Goal: Transaction & Acquisition: Book appointment/travel/reservation

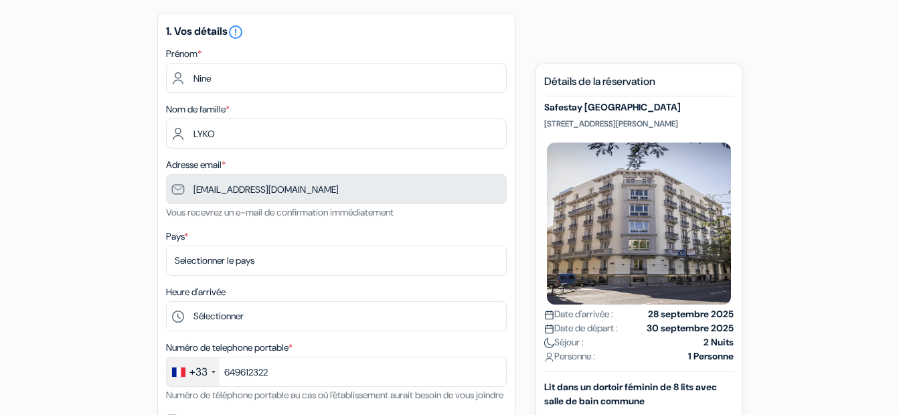
select select "67"
click at [166, 246] on select "Selectionner le pays Abkhazie Afghanistan Afrique Du sud Albanie Algérie Allema…" at bounding box center [336, 261] width 341 height 30
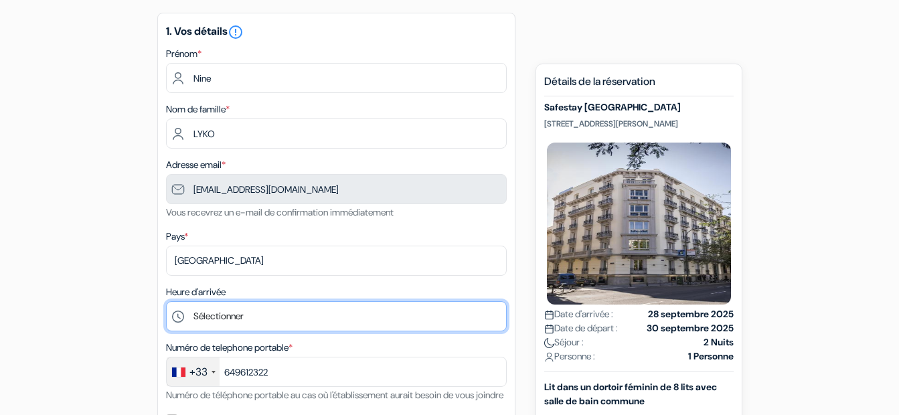
click at [252, 324] on select "Sélectionner 1:00 2:00 3:00 4:00 5:00 6:00 7:00 8:00 9:00 10:00 11:00 12:00 13:…" at bounding box center [336, 316] width 341 height 30
select select "18"
click at [166, 301] on select "Sélectionner 1:00 2:00 3:00 4:00 5:00 6:00 7:00 8:00 9:00 10:00 11:00 12:00 13:…" at bounding box center [336, 316] width 341 height 30
type input "6 49 61 23 22"
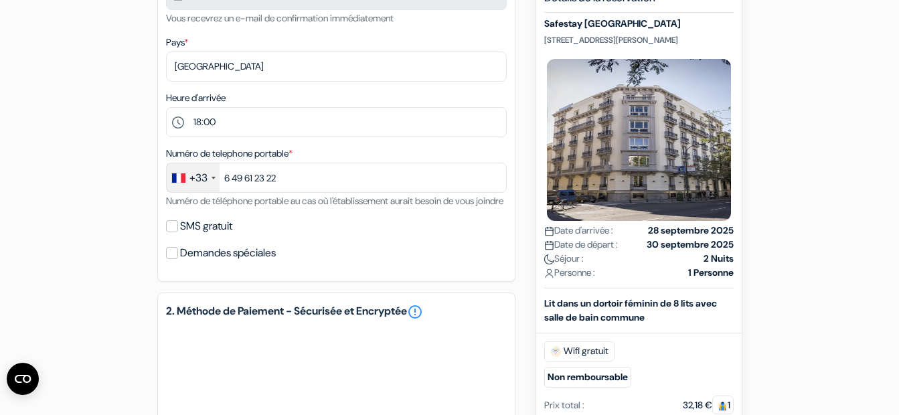
scroll to position [321, 0]
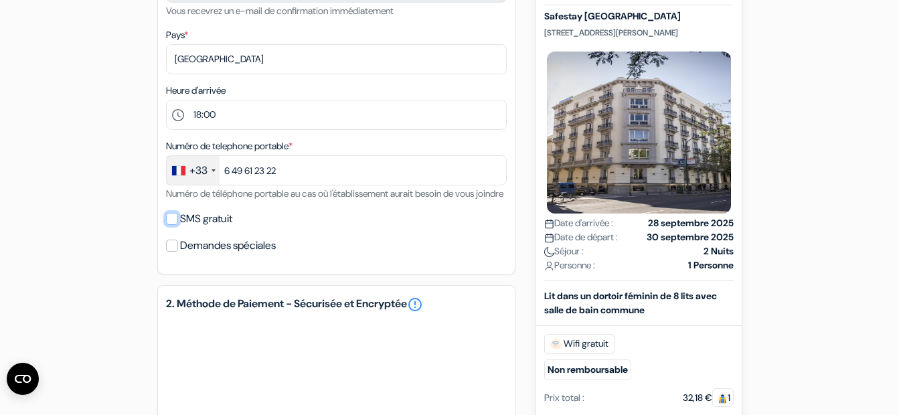
click at [171, 225] on input "SMS gratuit" at bounding box center [172, 219] width 12 height 12
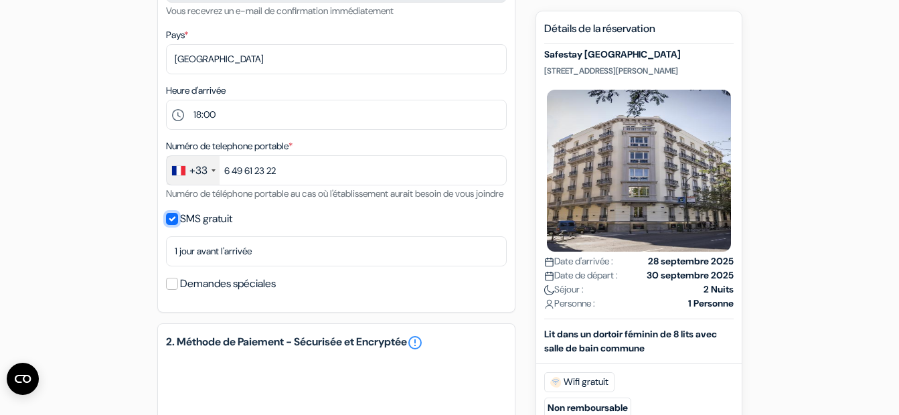
click at [175, 225] on input "SMS gratuit" at bounding box center [172, 219] width 12 height 12
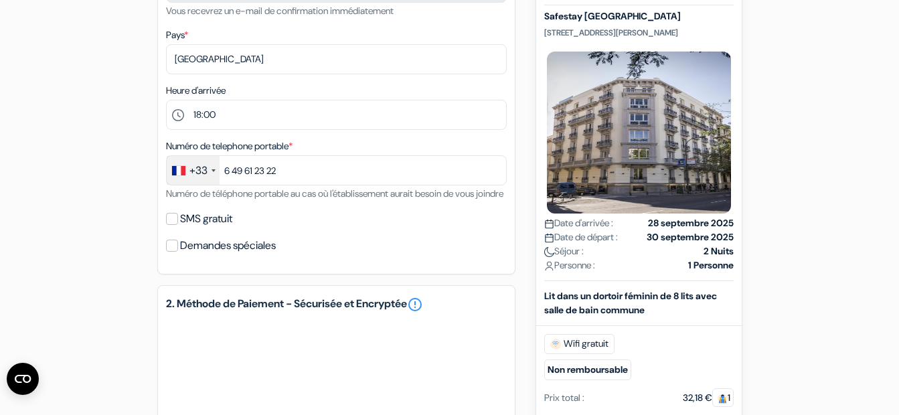
click at [171, 228] on div "SMS gratuit" at bounding box center [336, 219] width 341 height 19
click at [174, 225] on input "SMS gratuit" at bounding box center [172, 219] width 12 height 12
checkbox input "true"
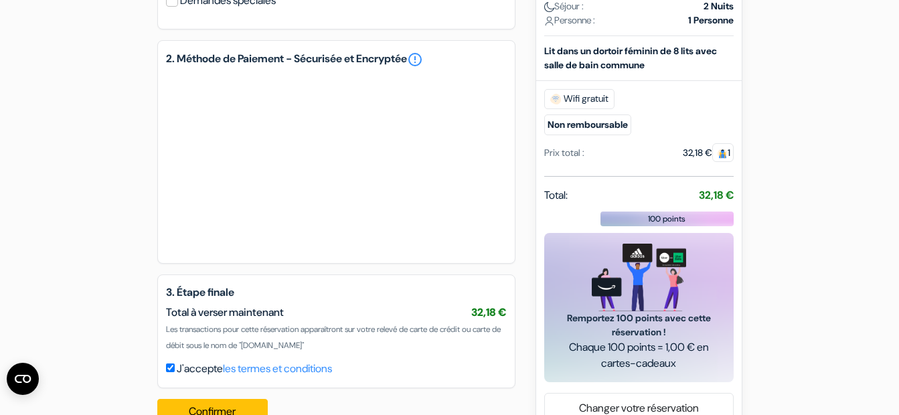
scroll to position [654, 0]
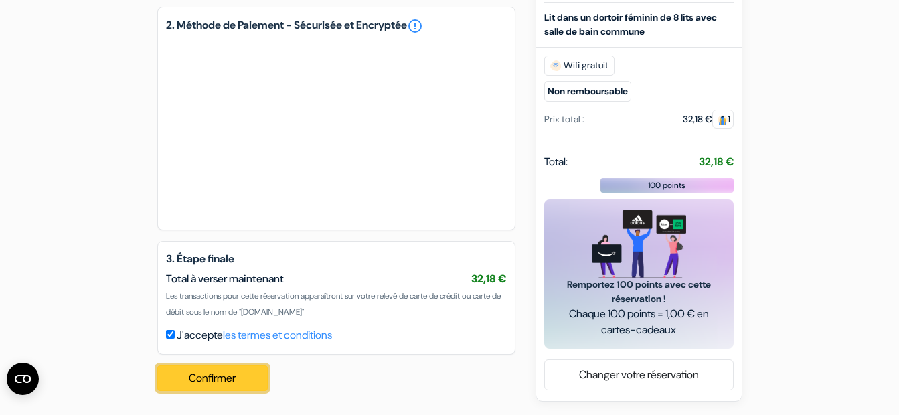
click at [183, 384] on button "Confirmer Loading..." at bounding box center [212, 378] width 111 height 25
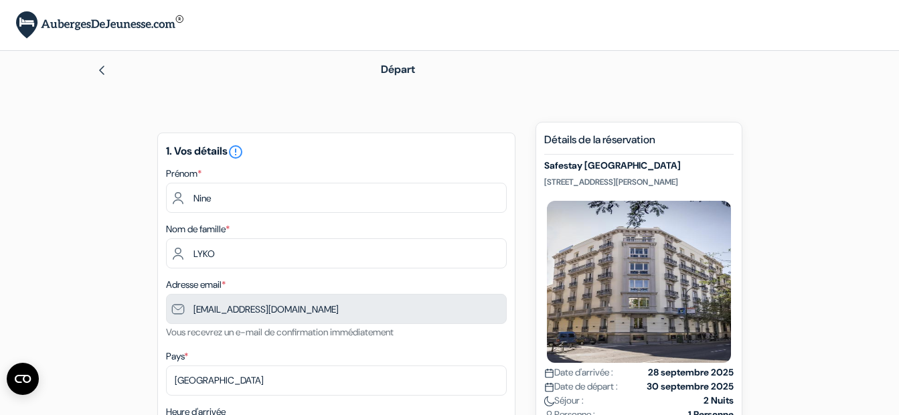
scroll to position [656, 0]
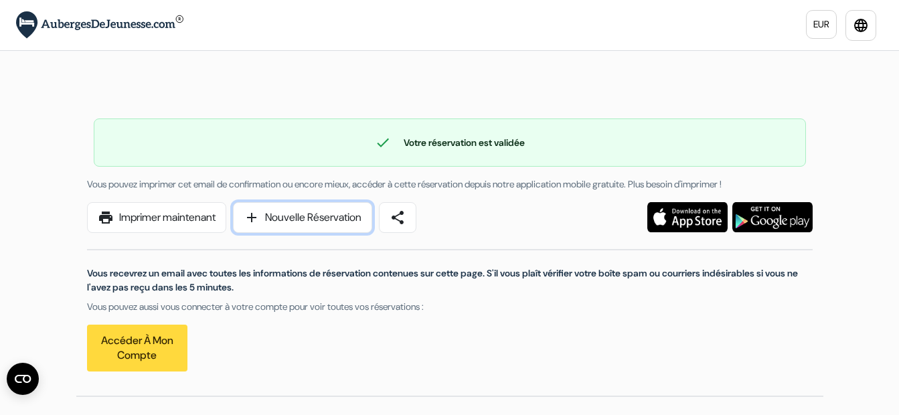
click at [264, 230] on link "add Nouvelle Réservation" at bounding box center [302, 217] width 139 height 31
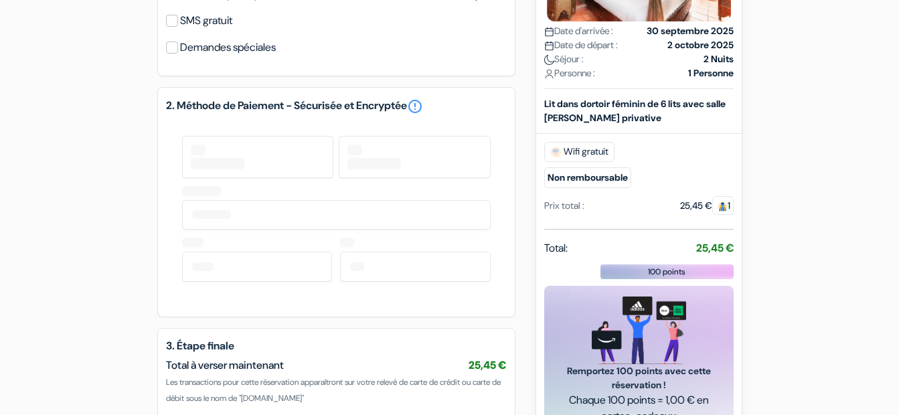
click at [242, 178] on div at bounding box center [336, 212] width 309 height 159
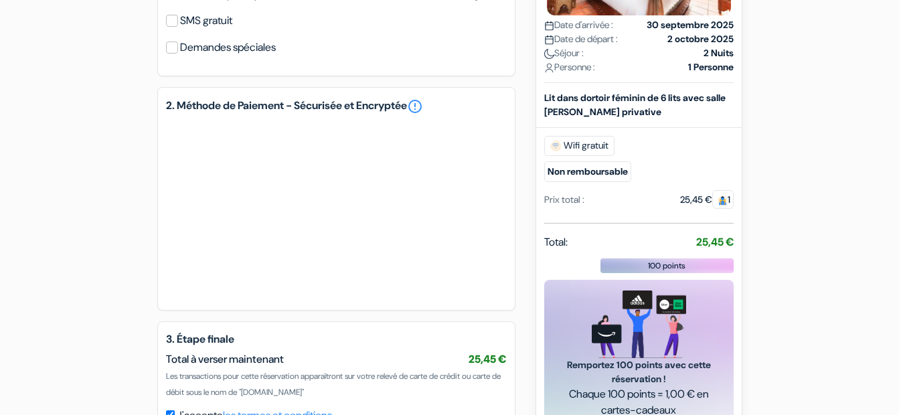
type input "6 49 61 23 22"
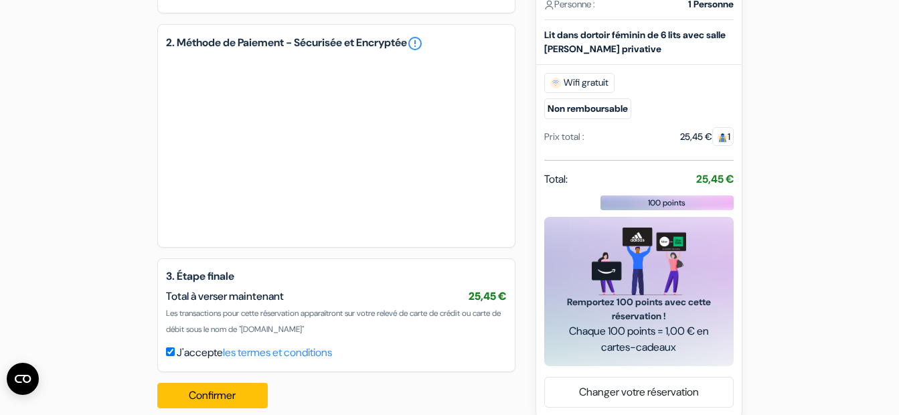
scroll to position [602, 0]
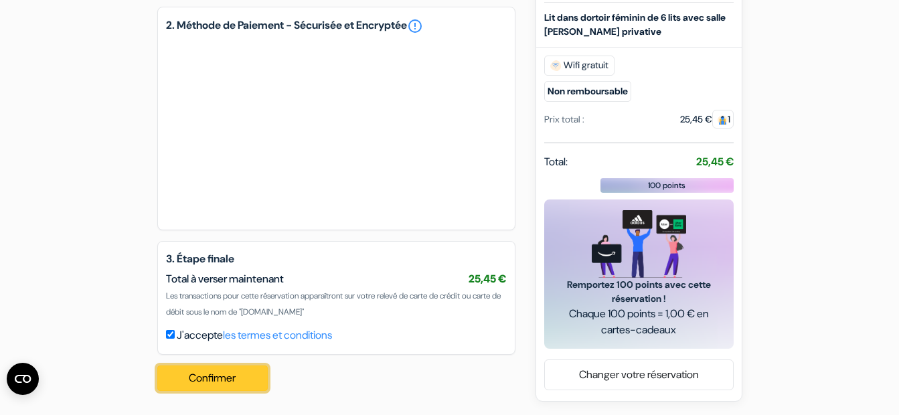
click at [197, 388] on button "Confirmer Loading..." at bounding box center [212, 378] width 111 height 25
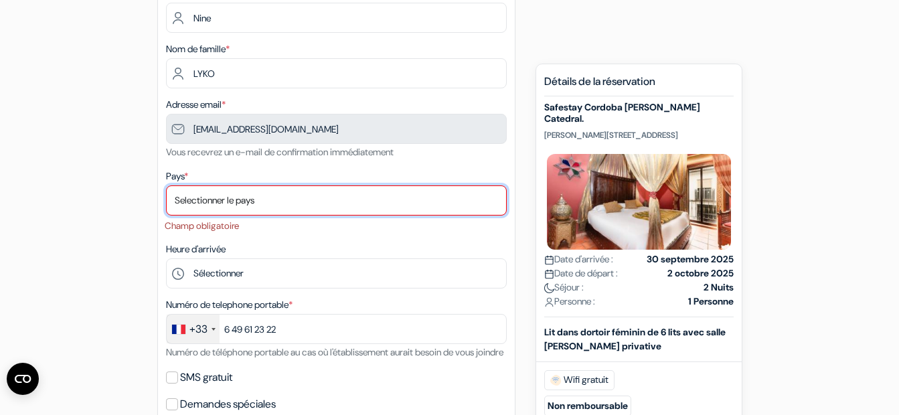
scroll to position [173, 0]
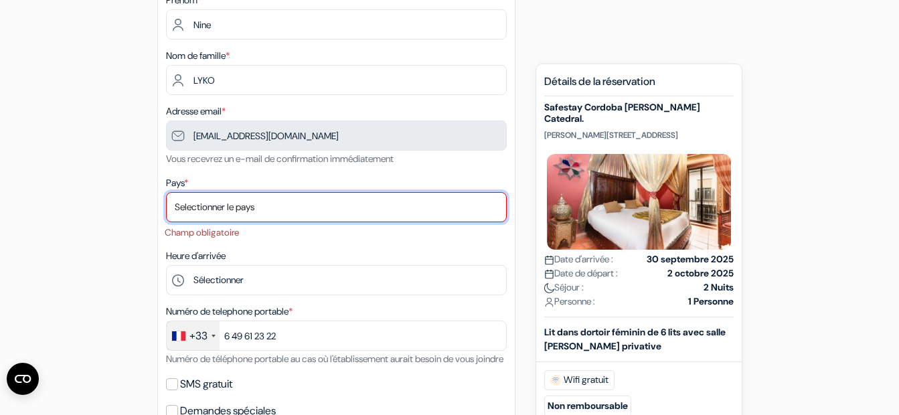
click at [285, 218] on select "Selectionner le pays Abkhazie Afghanistan Afrique Du sud Albanie Algérie Allema…" at bounding box center [336, 207] width 341 height 30
select select "67"
click at [166, 192] on select "Selectionner le pays Abkhazie Afghanistan Afrique Du sud Albanie Algérie Allema…" at bounding box center [336, 207] width 341 height 30
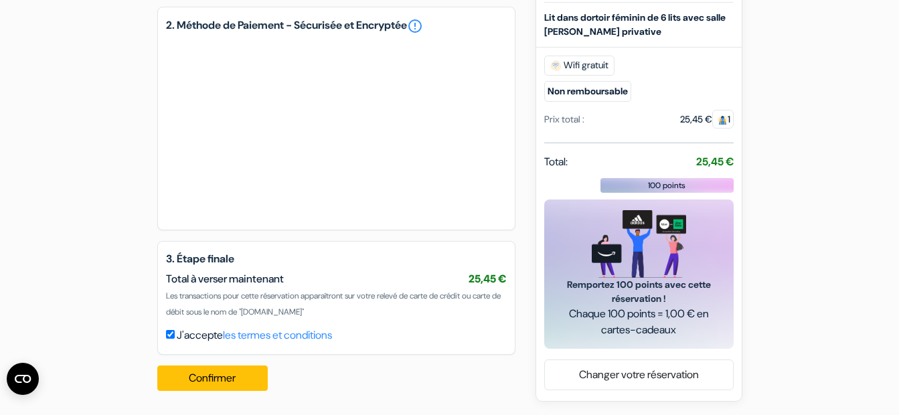
scroll to position [616, 0]
click at [169, 376] on button "Confirmer Loading..." at bounding box center [212, 378] width 111 height 25
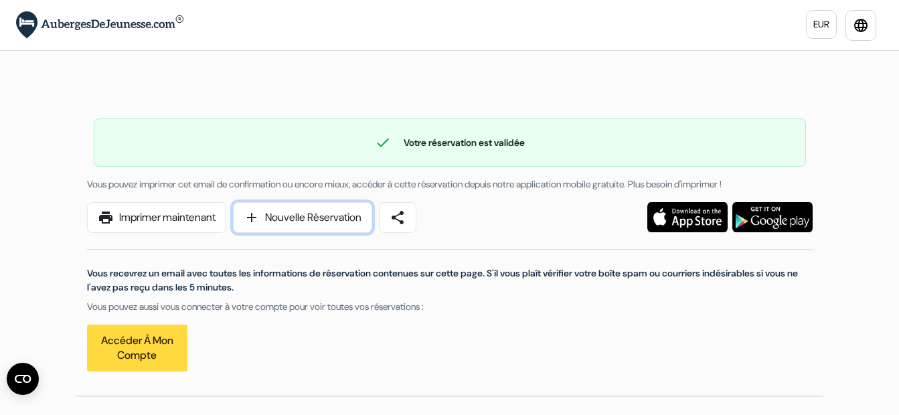
click at [324, 224] on link "add Nouvelle Réservation" at bounding box center [302, 217] width 139 height 31
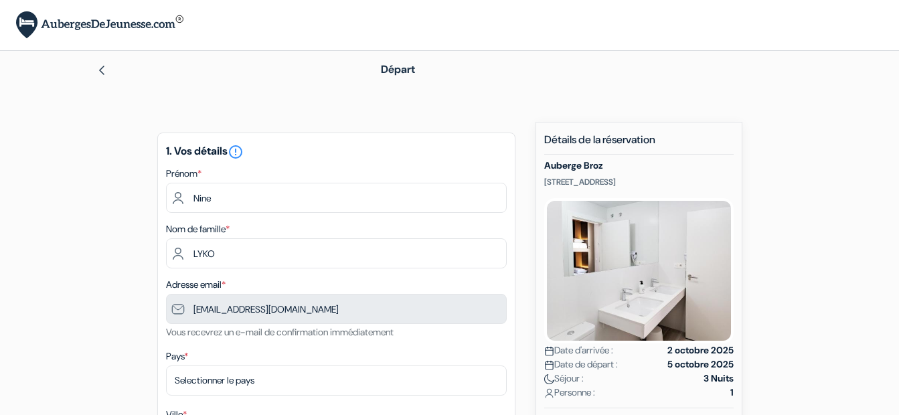
type input "6 49 61 23 22"
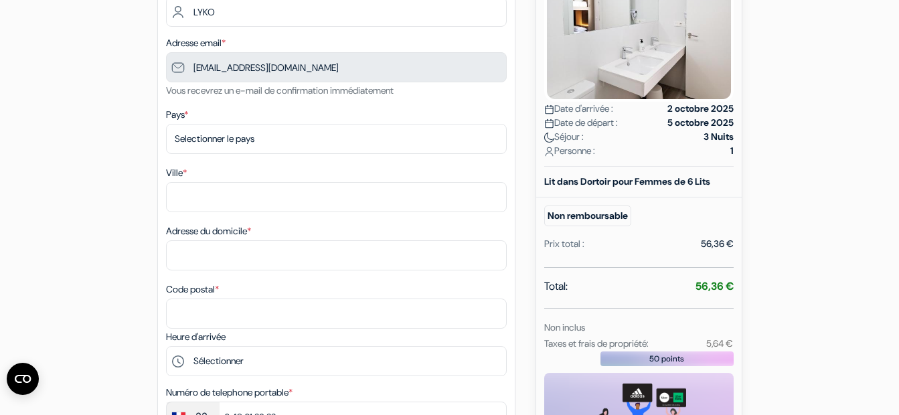
scroll to position [316, 0]
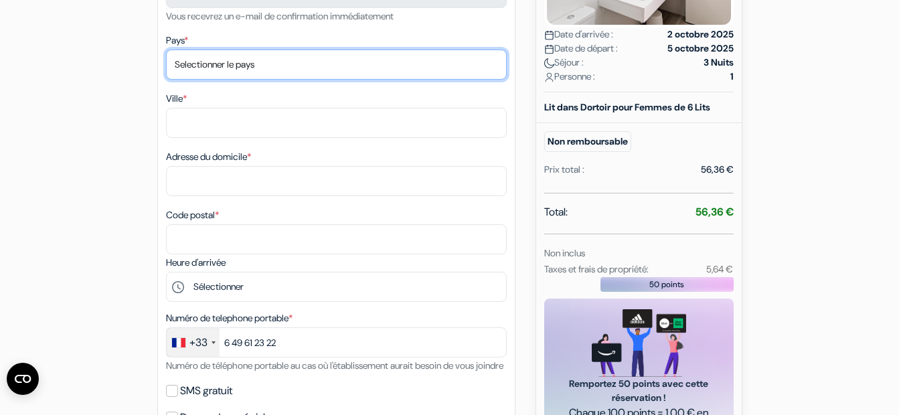
click at [196, 60] on select "Selectionner le pays Abkhazie [GEOGRAPHIC_DATA] [GEOGRAPHIC_DATA] [GEOGRAPHIC_D…" at bounding box center [336, 65] width 341 height 30
select select "fr"
click at [166, 50] on select "Selectionner le pays Abkhazie [GEOGRAPHIC_DATA] [GEOGRAPHIC_DATA] [GEOGRAPHIC_D…" at bounding box center [336, 65] width 341 height 30
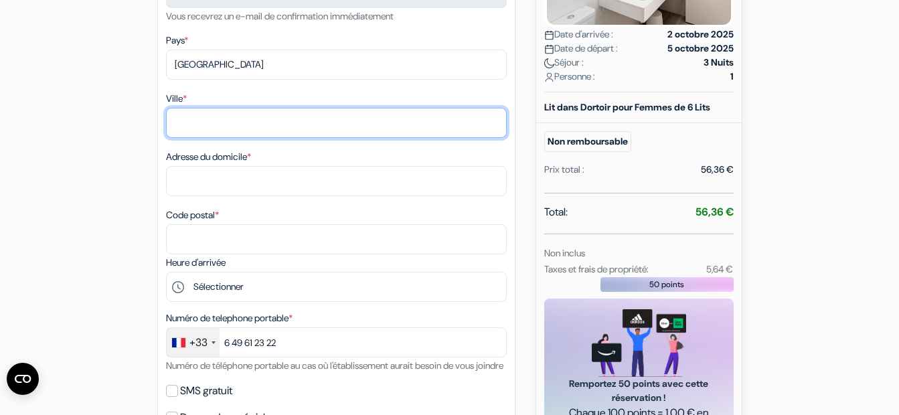
click at [201, 117] on input "Ville *" at bounding box center [336, 123] width 341 height 30
type input "Alençon"
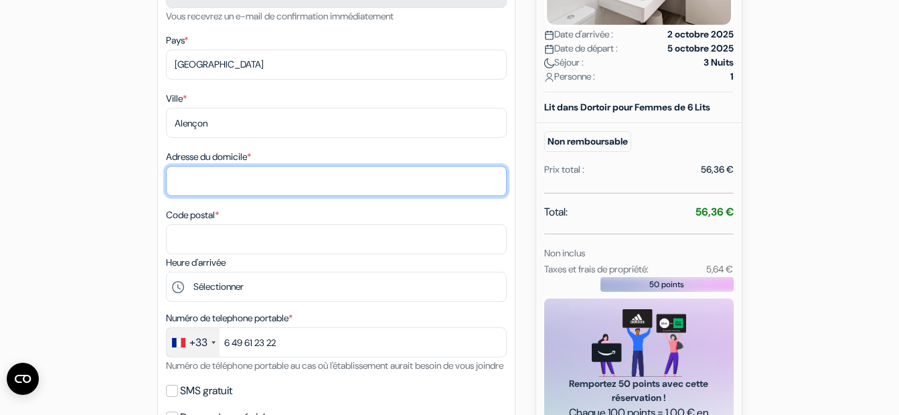
click at [196, 185] on input "Adresse du domicile *" at bounding box center [336, 181] width 341 height 30
type input "35 rue du chateau"
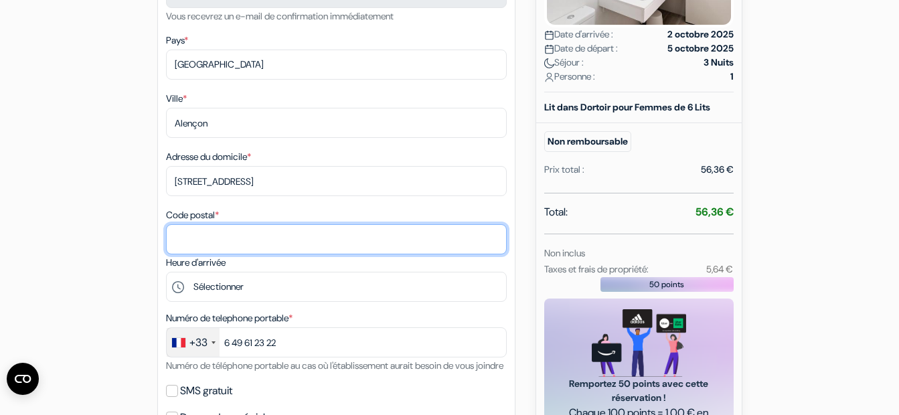
click at [196, 224] on input "Code postal *" at bounding box center [336, 239] width 341 height 30
type input "61000"
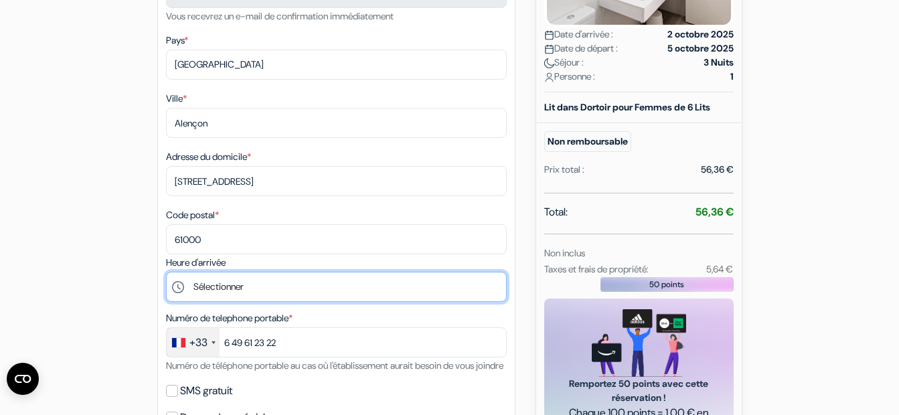
click at [203, 291] on select "Sélectionner 14:00 15:00 16:00 17:00 18:00 19:00 20:00 21:00" at bounding box center [336, 287] width 341 height 30
select select "14"
click at [166, 272] on select "Sélectionner 14:00 15:00 16:00 17:00 18:00 19:00 20:00 21:00" at bounding box center [336, 287] width 341 height 30
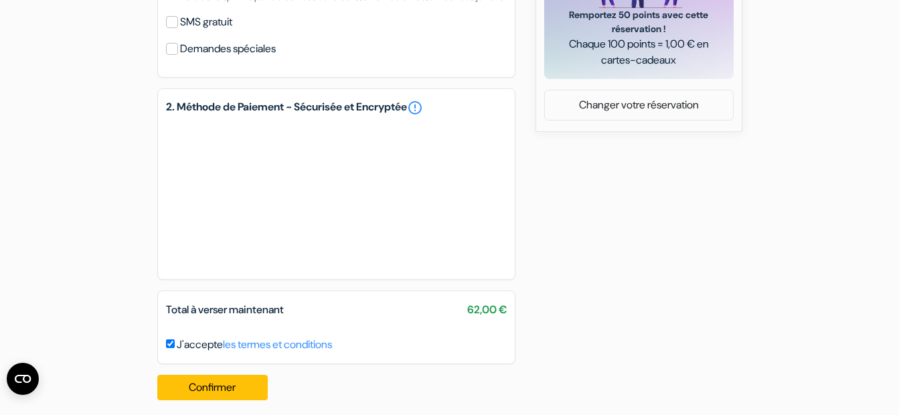
scroll to position [710, 0]
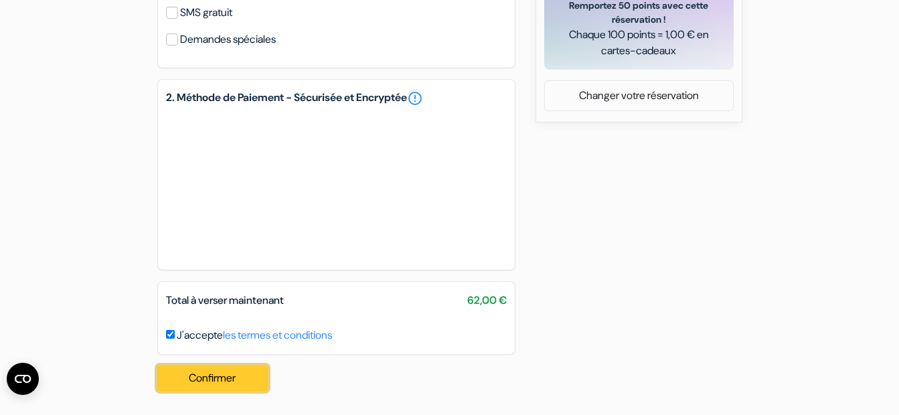
click at [204, 371] on button "Confirmer Loading..." at bounding box center [212, 378] width 111 height 25
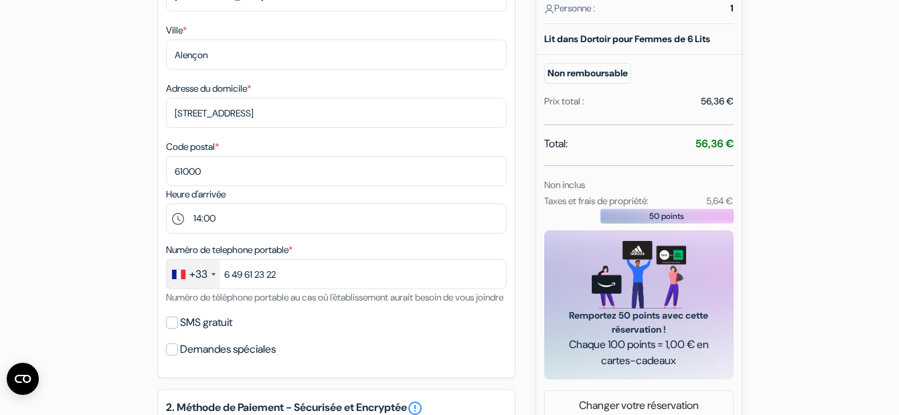
scroll to position [0, 0]
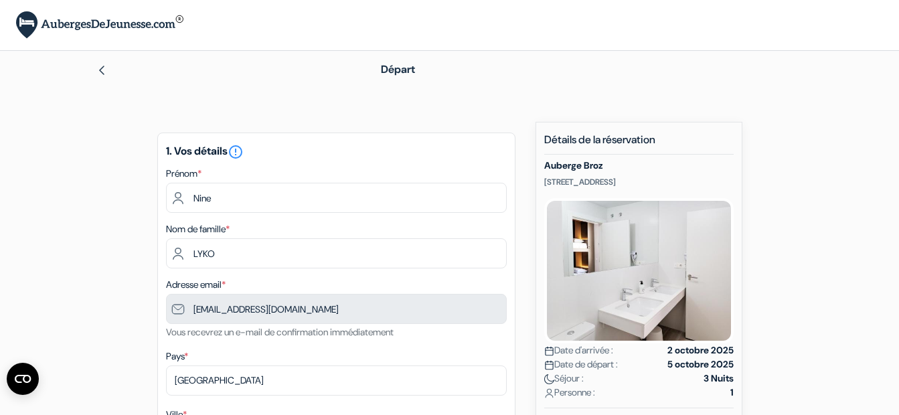
click at [102, 72] on img at bounding box center [101, 70] width 11 height 11
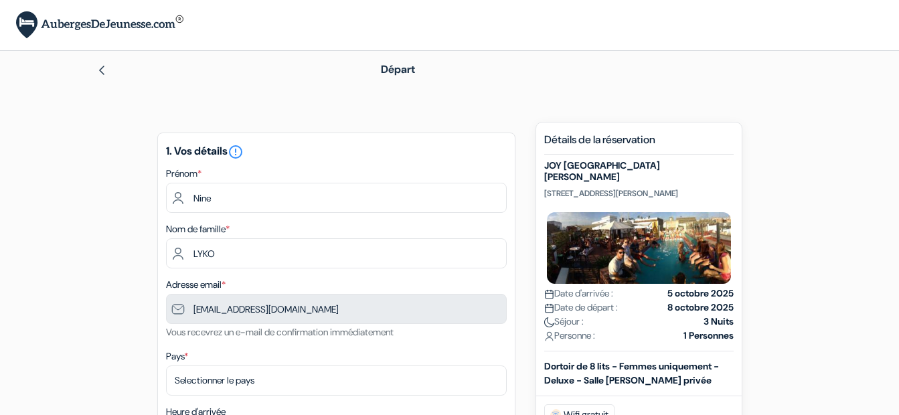
type input "6 49 61 23 22"
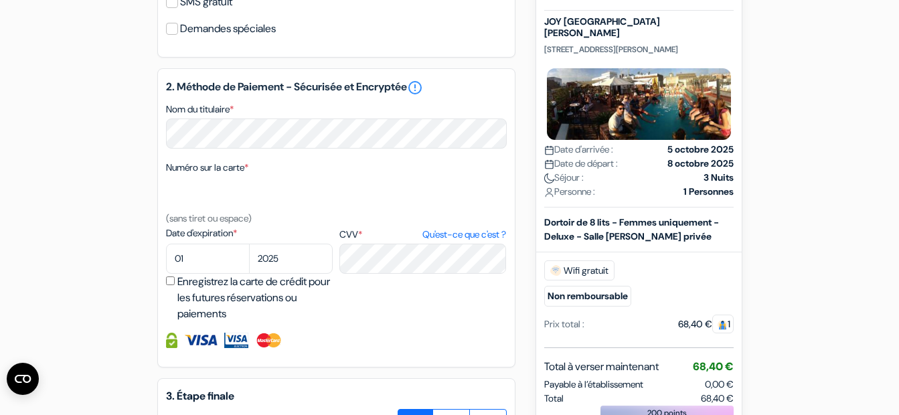
scroll to position [578, 0]
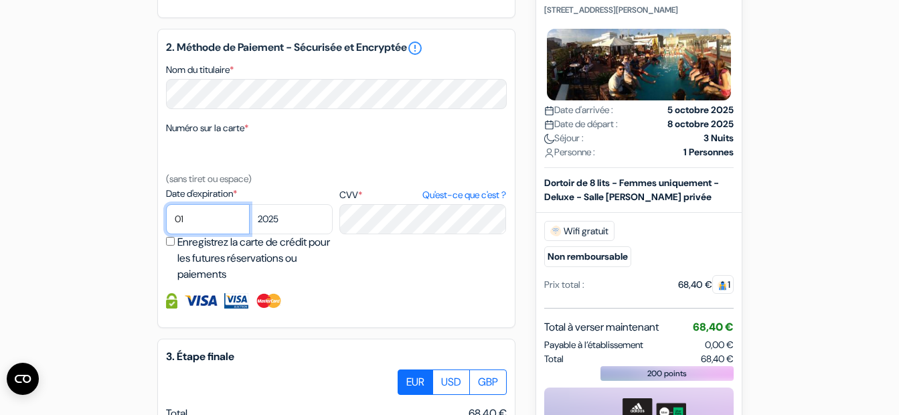
select select "10"
select select "2027"
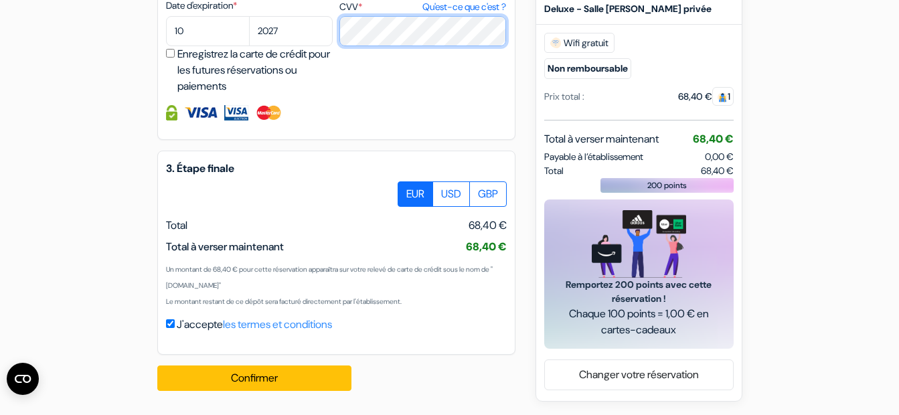
scroll to position [782, 0]
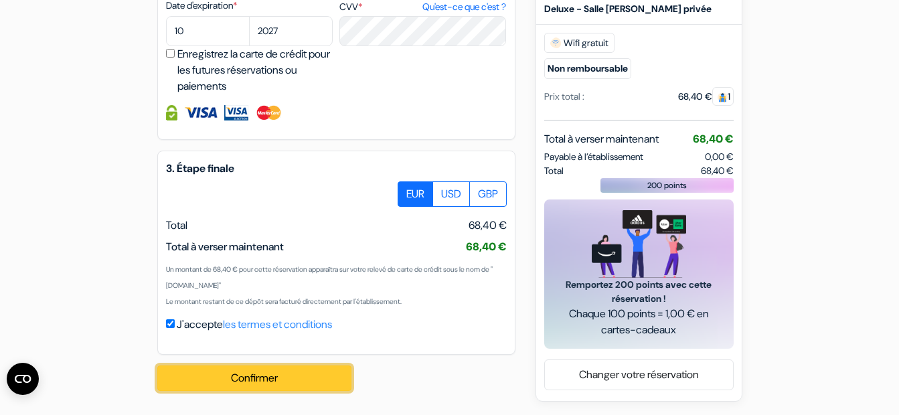
click at [220, 384] on button "Confirmer Loading..." at bounding box center [254, 378] width 194 height 25
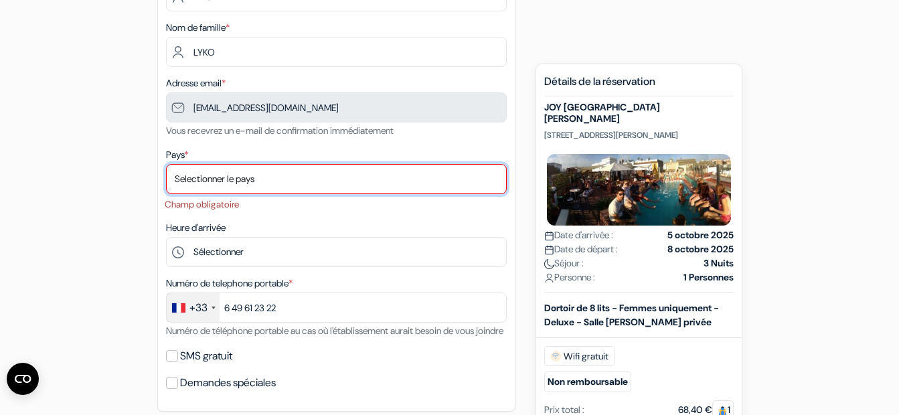
scroll to position [173, 0]
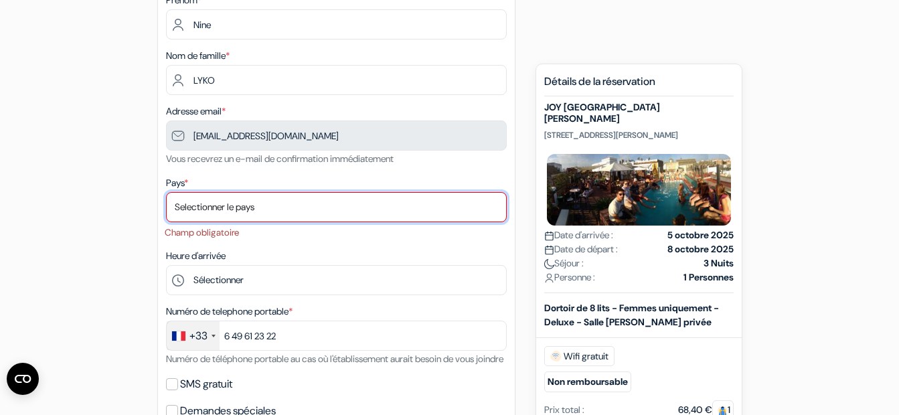
click at [256, 209] on select "Selectionner le pays Abkhazie Afghanistan Afrique Du sud Albanie Algérie Allema…" at bounding box center [336, 207] width 341 height 30
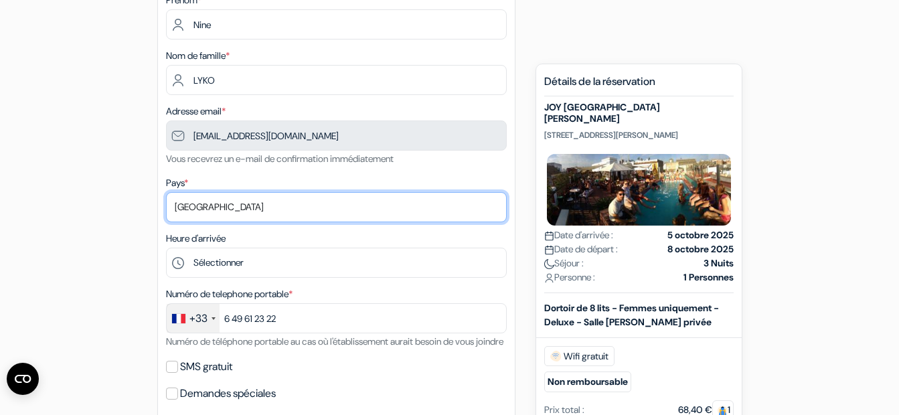
select select "67"
click at [166, 192] on select "Selectionner le pays Abkhazie Afghanistan Afrique Du sud Albanie Algérie Allema…" at bounding box center [336, 207] width 341 height 30
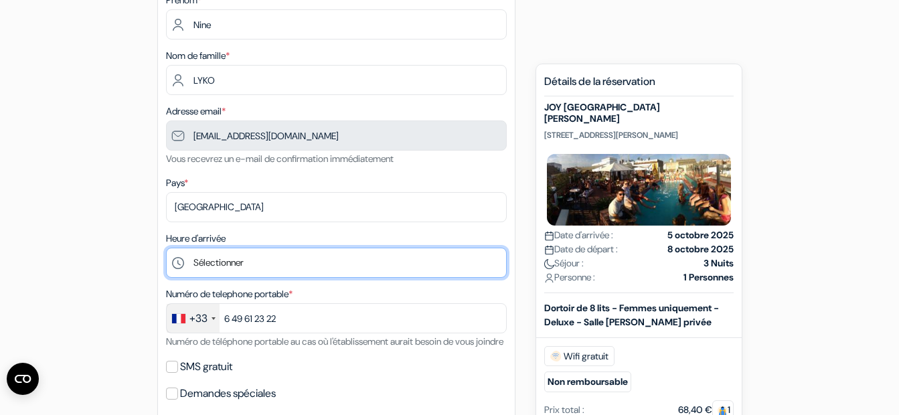
click at [210, 260] on select "Sélectionner 1:00 2:00 3:00 4:00 5:00 6:00 7:00 8:00 9:00 10:00 11:00 12:00 13:…" at bounding box center [336, 263] width 341 height 30
click at [166, 248] on select "Sélectionner 1:00 2:00 3:00 4:00 5:00 6:00 7:00 8:00 9:00 10:00 11:00 12:00 13:…" at bounding box center [336, 263] width 341 height 30
click at [210, 268] on select "Sélectionner 1:00 2:00 3:00 4:00 5:00 6:00 7:00 8:00 9:00 10:00 11:00 12:00 13:…" at bounding box center [336, 263] width 341 height 30
select select "18"
click at [166, 248] on select "Sélectionner 1:00 2:00 3:00 4:00 5:00 6:00 7:00 8:00 9:00 10:00 11:00 12:00 13:…" at bounding box center [336, 263] width 341 height 30
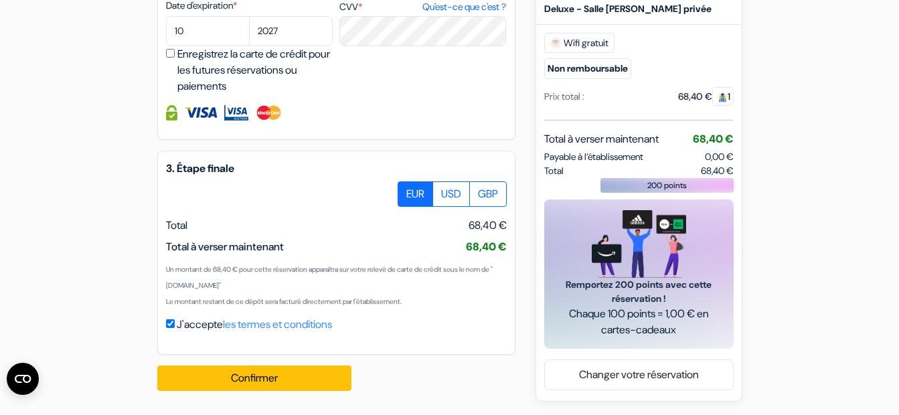
scroll to position [782, 0]
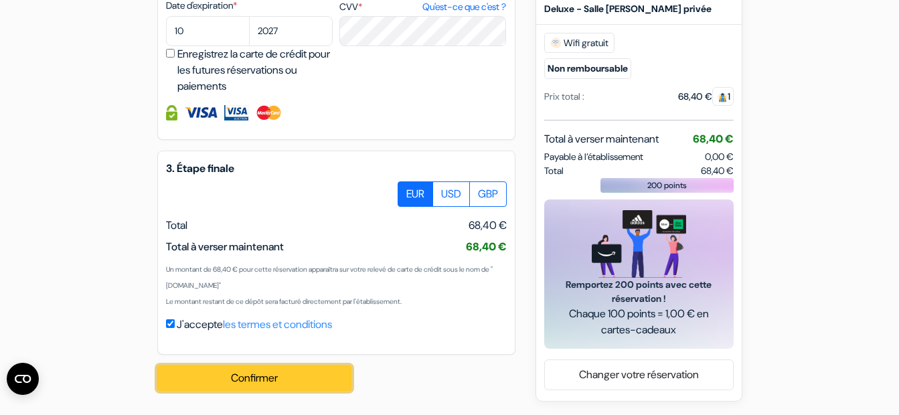
click at [222, 374] on button "Confirmer Loading..." at bounding box center [254, 378] width 194 height 25
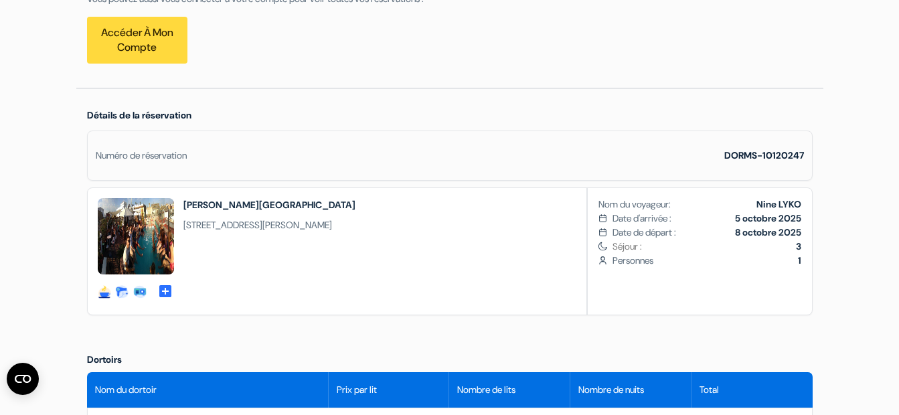
scroll to position [311, 0]
